Goal: Task Accomplishment & Management: Use online tool/utility

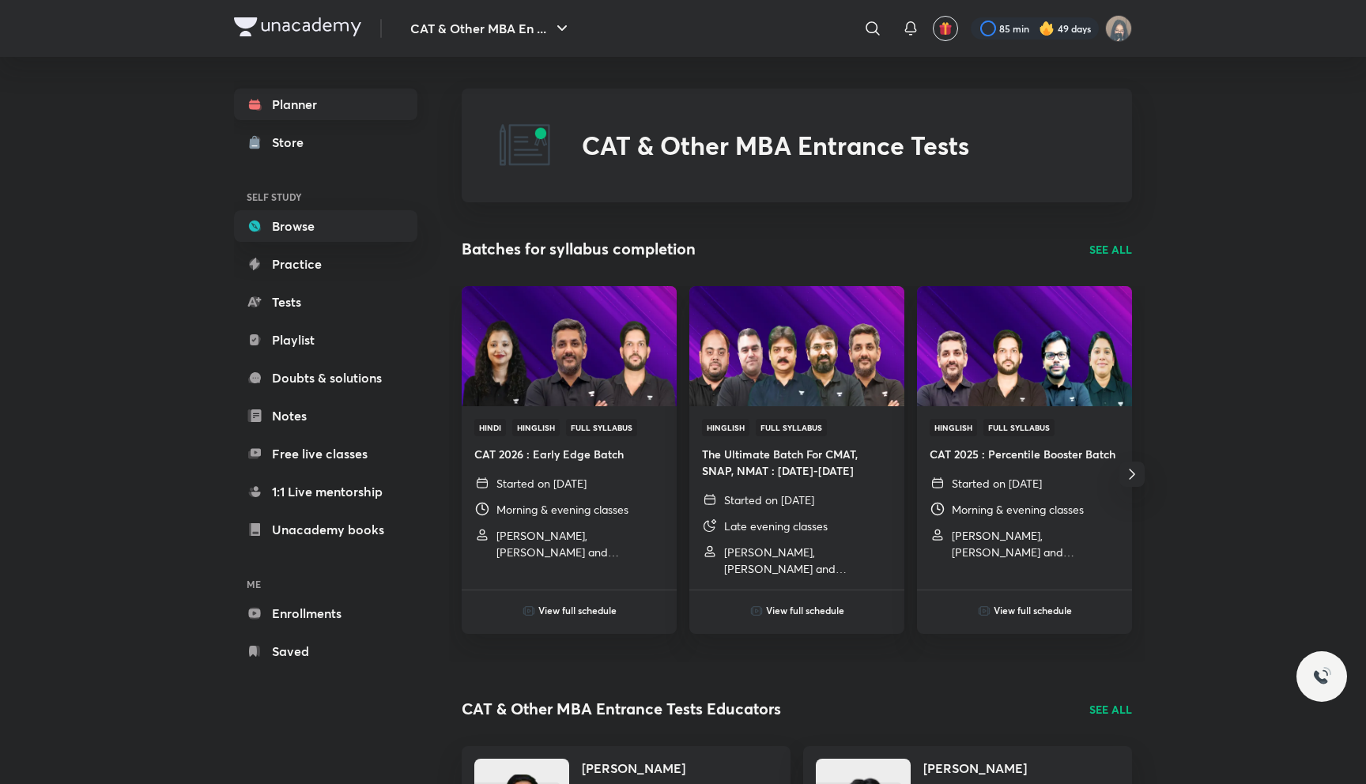
click at [320, 101] on link "Planner" at bounding box center [325, 105] width 183 height 32
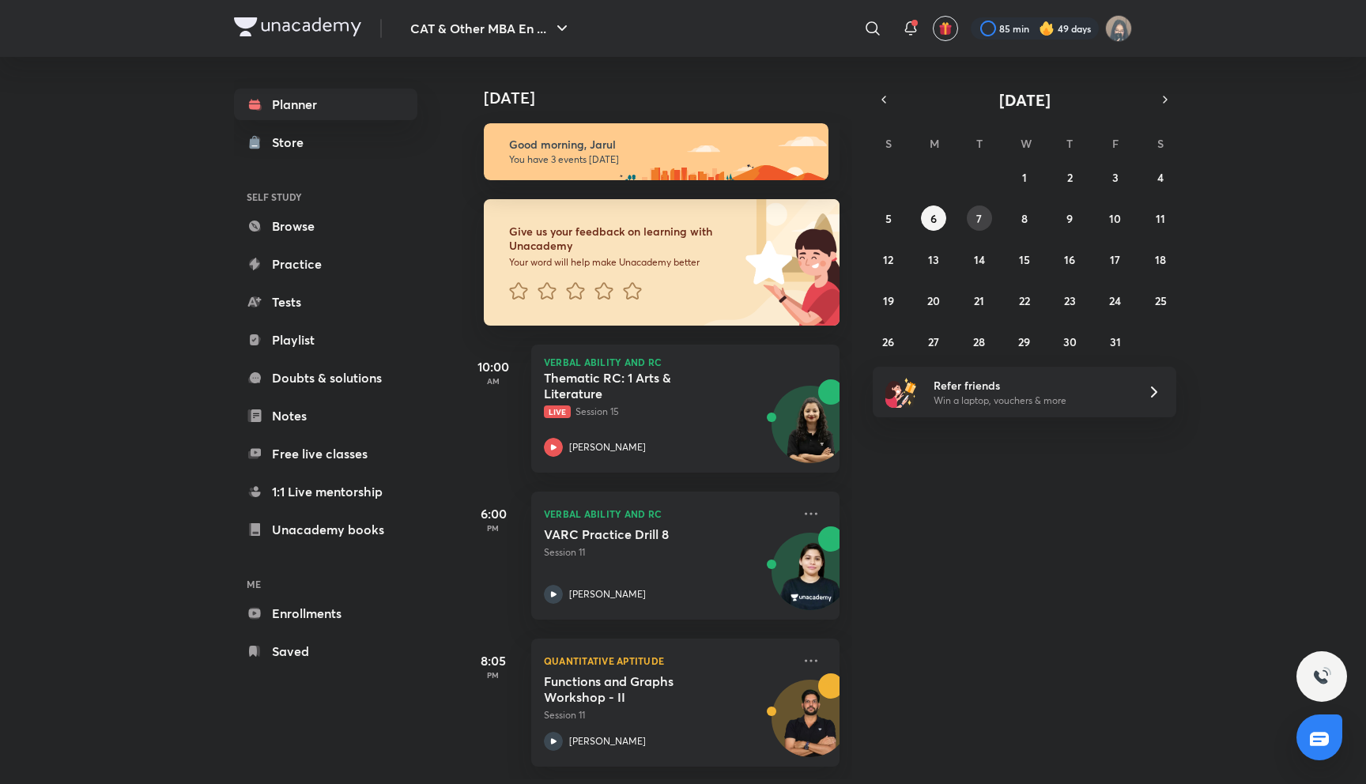
click at [978, 211] on abbr "7" at bounding box center [979, 218] width 6 height 15
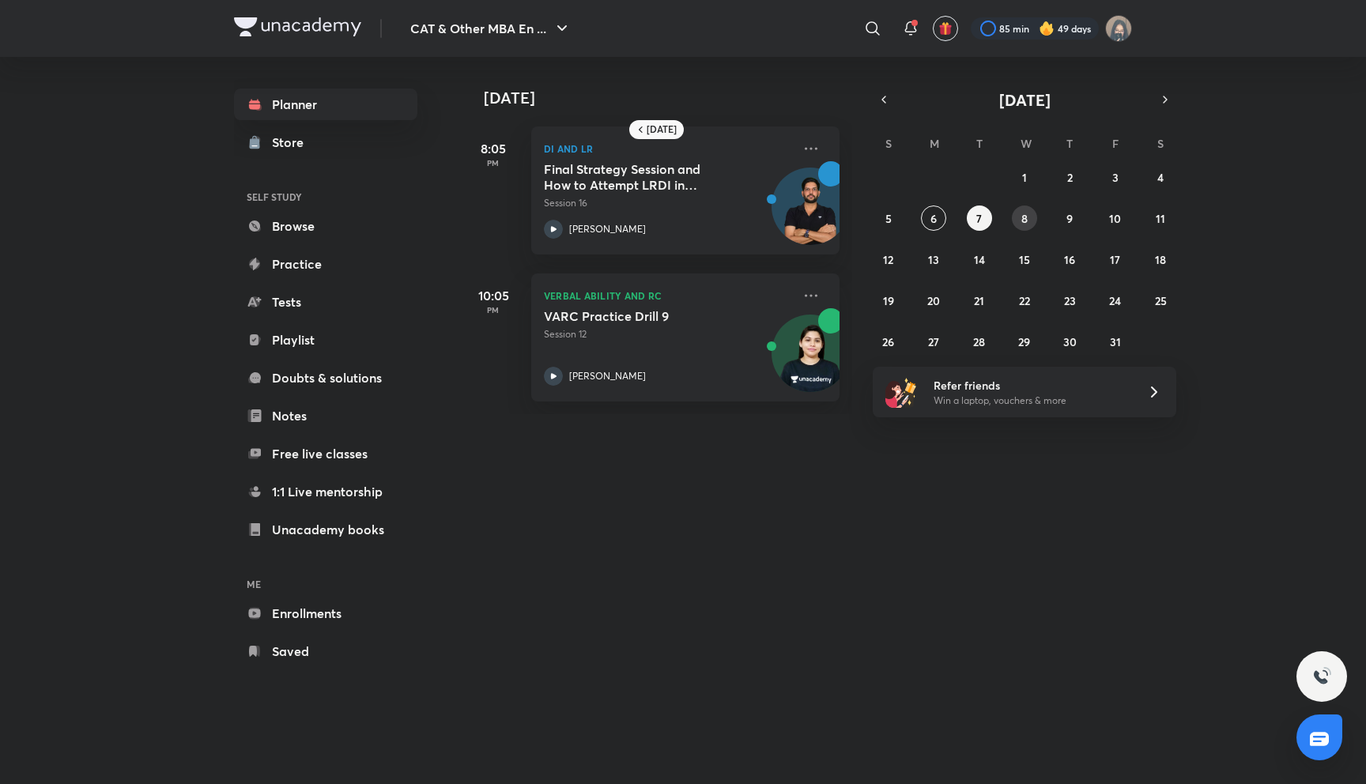
click at [1016, 217] on button "8" at bounding box center [1024, 218] width 25 height 25
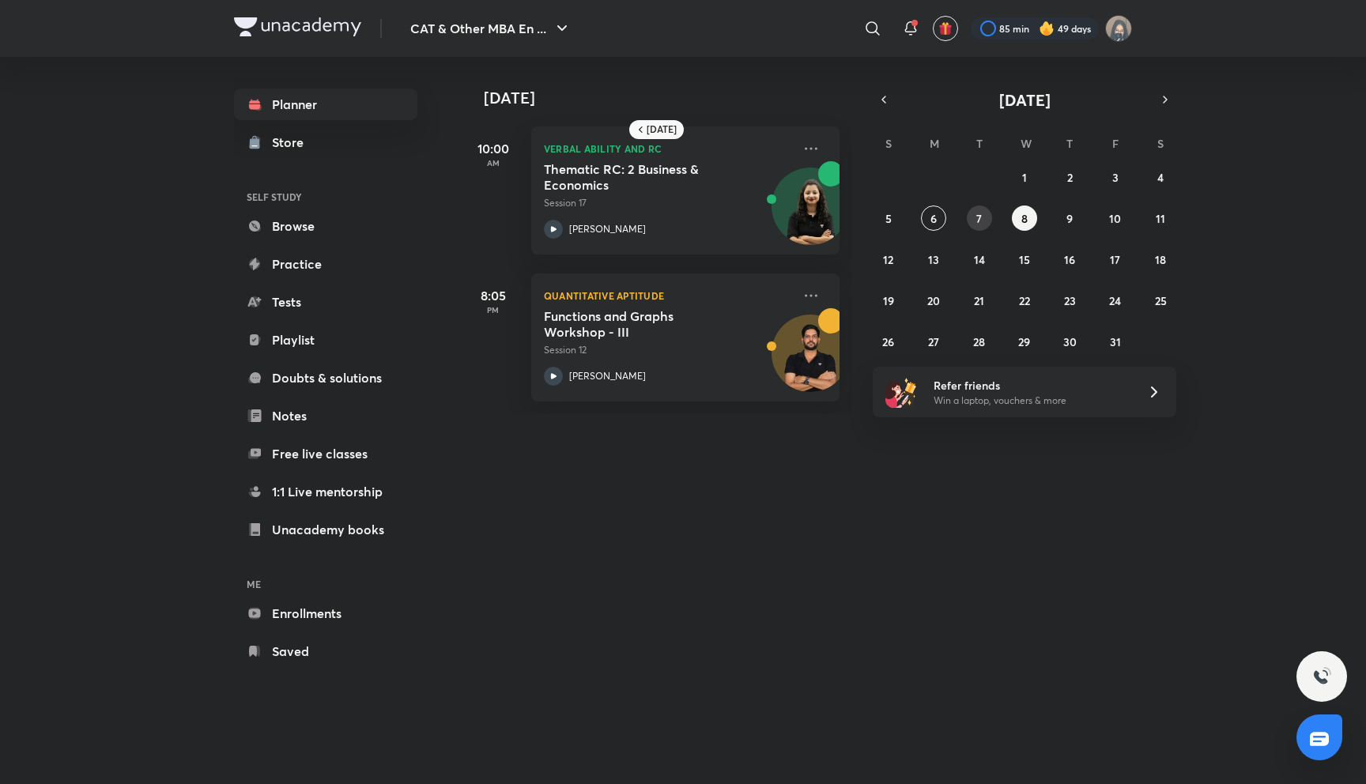
click at [975, 217] on button "7" at bounding box center [979, 218] width 25 height 25
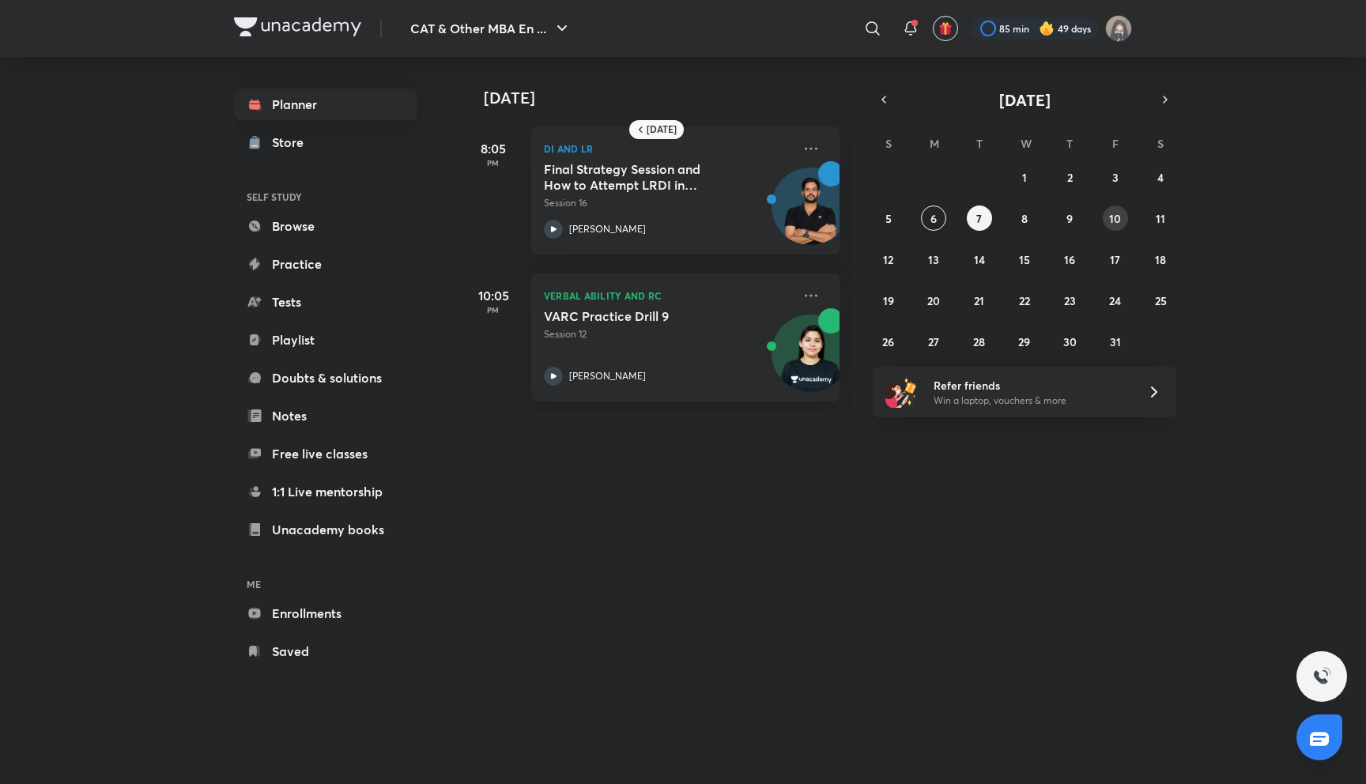
click at [1108, 221] on button "10" at bounding box center [1115, 218] width 25 height 25
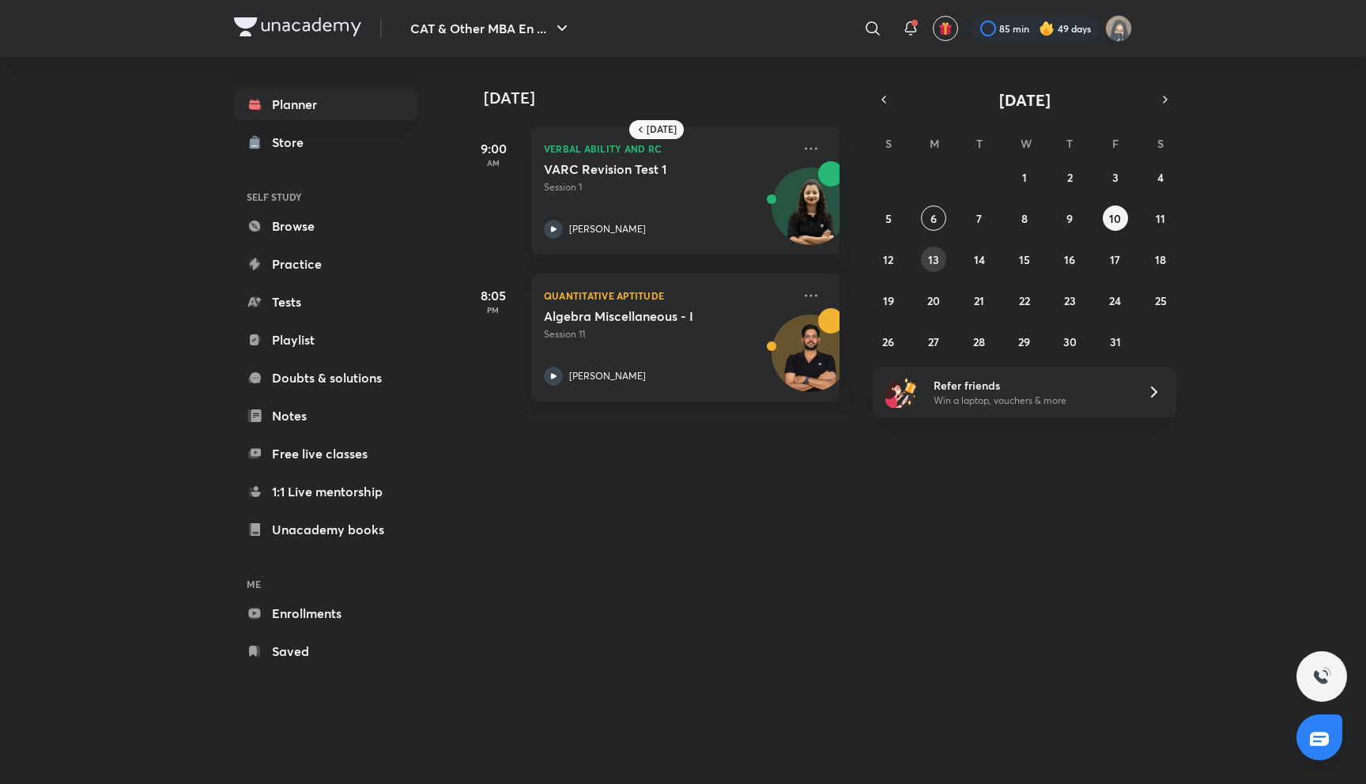
click at [935, 259] on abbr "13" at bounding box center [933, 259] width 11 height 15
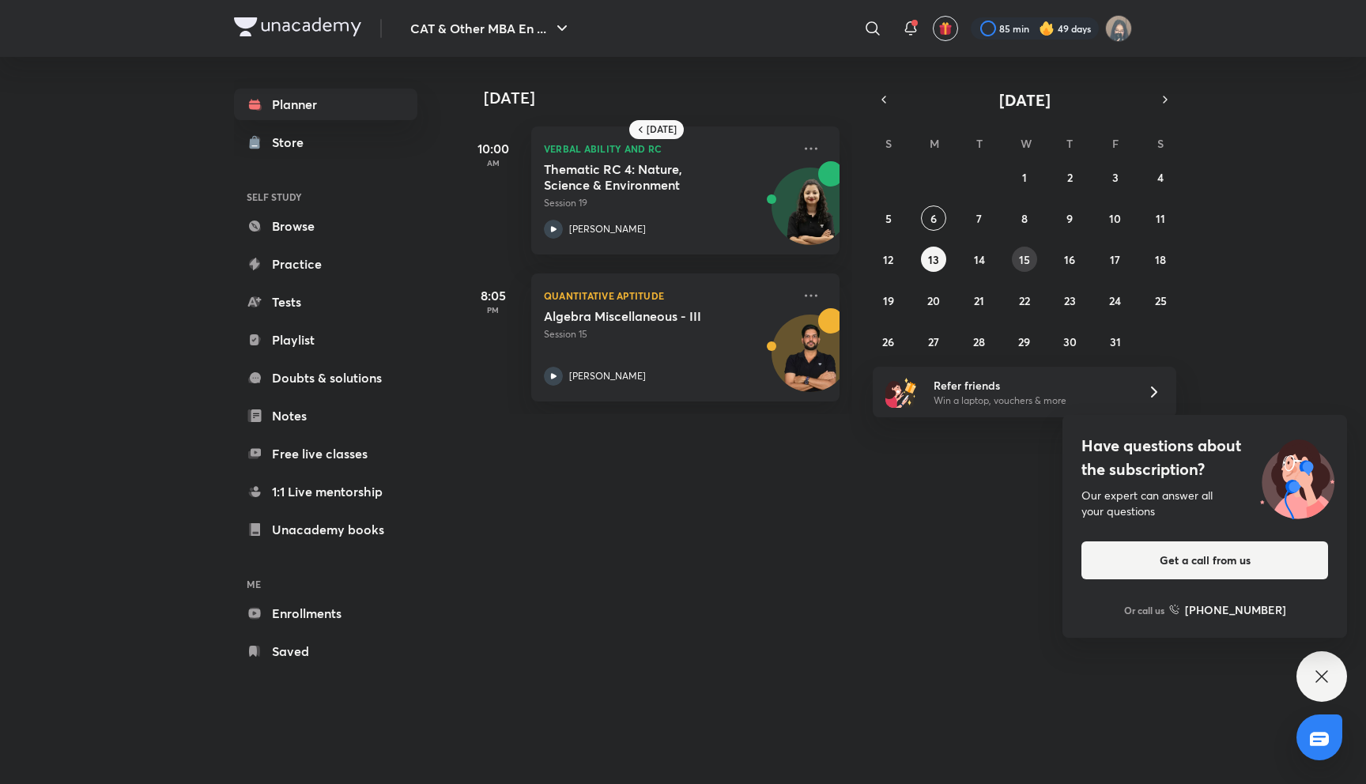
click at [1024, 264] on abbr "15" at bounding box center [1024, 259] width 11 height 15
click at [1116, 263] on abbr "17" at bounding box center [1115, 259] width 10 height 15
click at [929, 294] on abbr "20" at bounding box center [933, 300] width 13 height 15
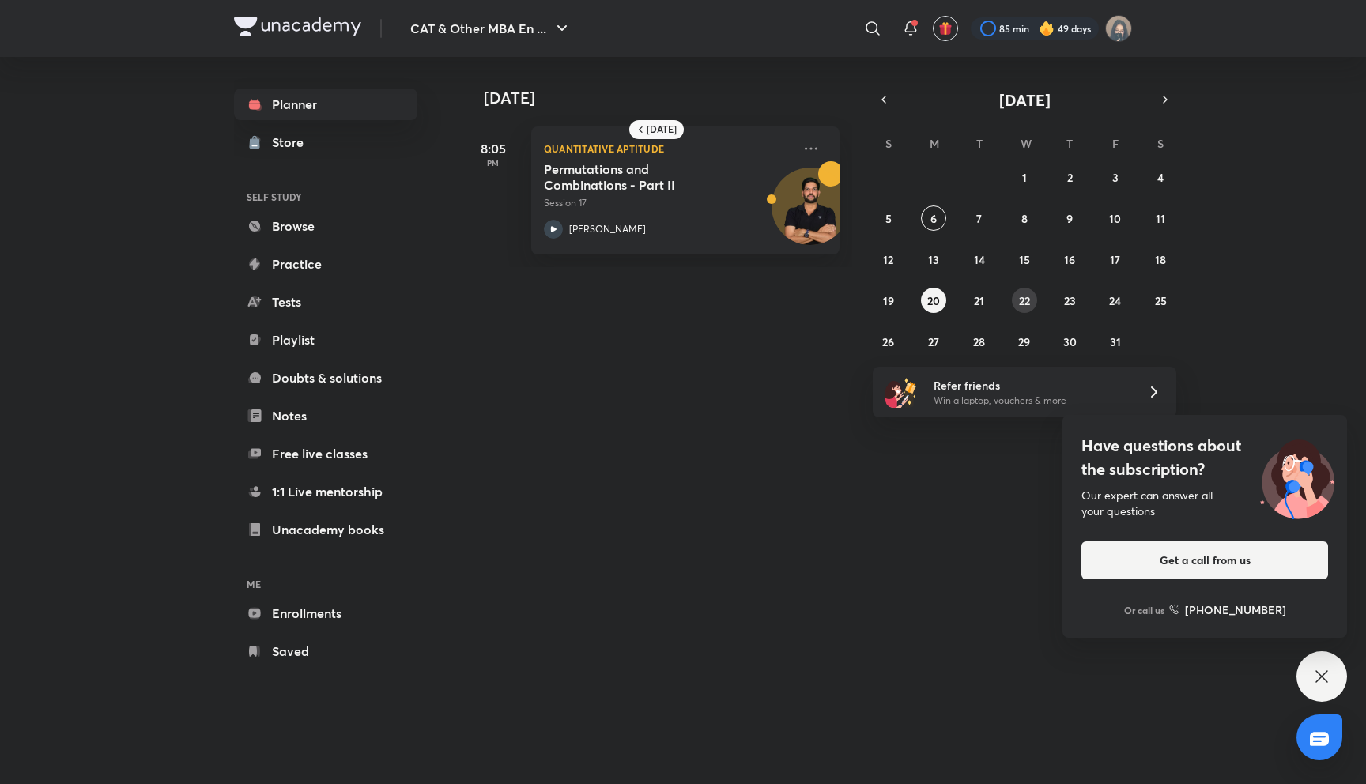
click at [1027, 297] on abbr "22" at bounding box center [1024, 300] width 11 height 15
